Goal: Find specific page/section: Find specific page/section

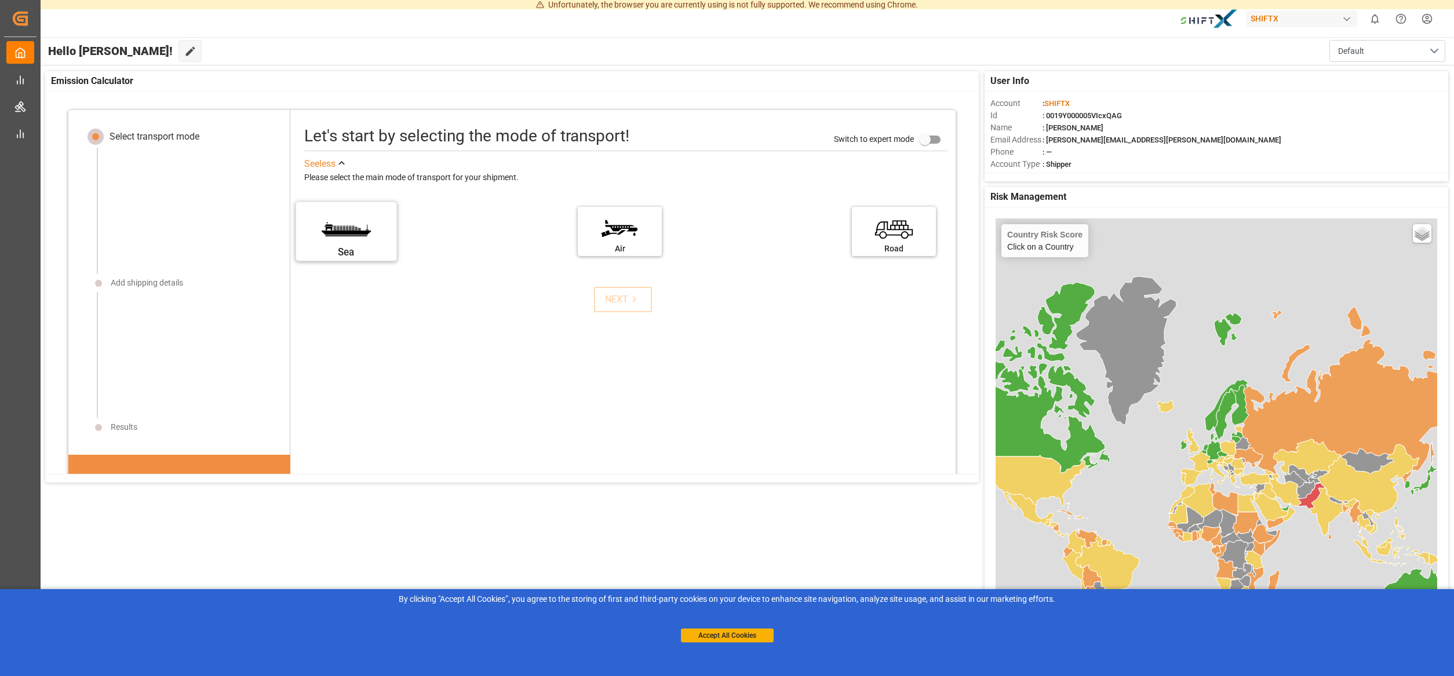
click at [352, 238] on label "Sea" at bounding box center [345, 227] width 87 height 49
click at [0, 0] on input "Sea" at bounding box center [0, 0] width 0 height 0
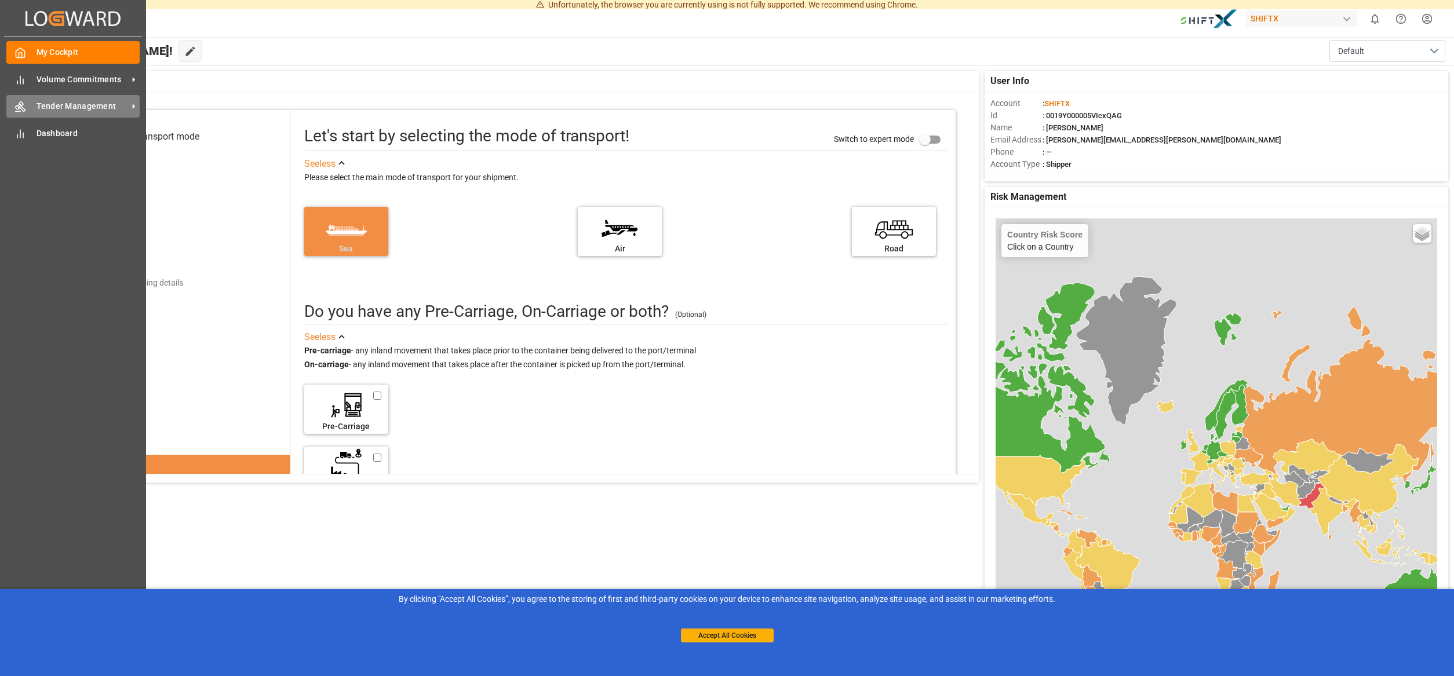
click at [54, 105] on span "Tender Management" at bounding box center [83, 106] width 92 height 12
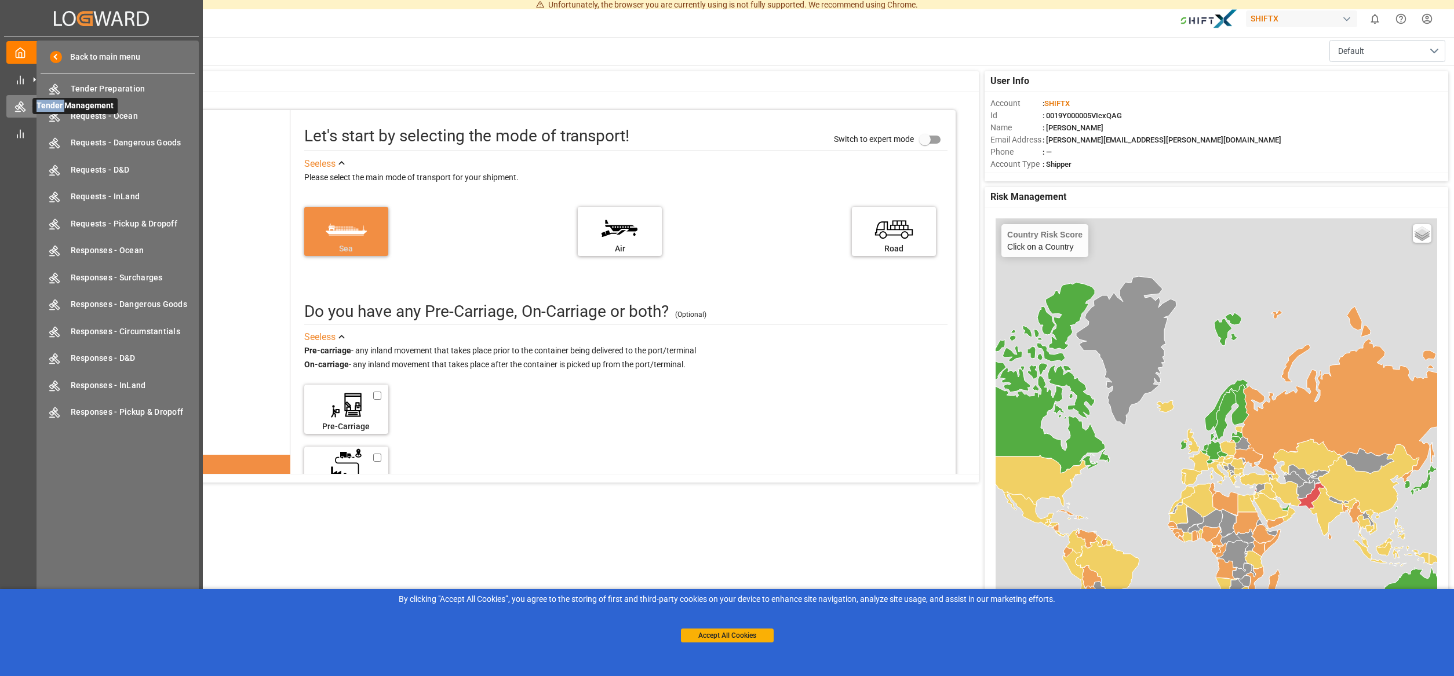
click at [54, 105] on span "Tender Management" at bounding box center [74, 106] width 85 height 16
click at [34, 132] on span "Dashboard" at bounding box center [56, 133] width 48 height 16
